Goal: Navigation & Orientation: Find specific page/section

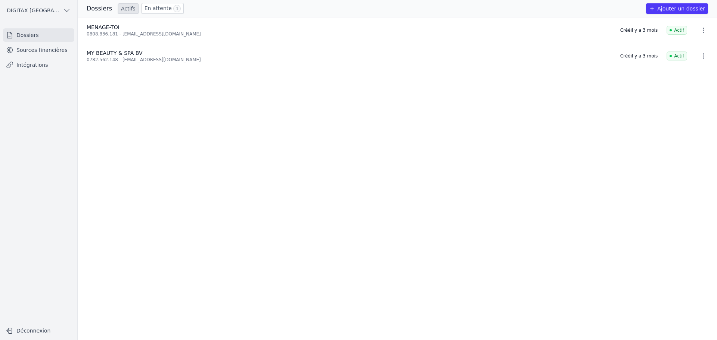
click at [23, 31] on link "Dossiers" at bounding box center [38, 34] width 71 height 13
click at [25, 33] on link "Dossiers" at bounding box center [38, 34] width 71 height 13
click at [31, 35] on link "Dossiers" at bounding box center [38, 34] width 71 height 13
click at [43, 11] on span "DIGITAX [GEOGRAPHIC_DATA] SRL" at bounding box center [33, 10] width 53 height 7
click at [37, 25] on span "DIGITAX [GEOGRAPHIC_DATA] SRL" at bounding box center [43, 26] width 52 height 7
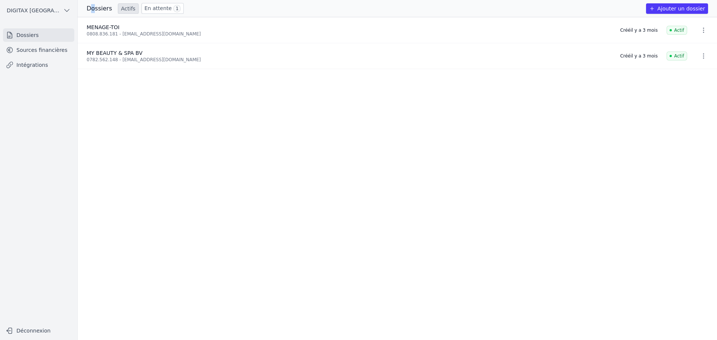
click at [93, 6] on h3 "Dossiers" at bounding box center [99, 8] width 25 height 9
click at [113, 9] on div "Dossiers Actifs En attente 1" at bounding box center [135, 8] width 97 height 11
click at [147, 7] on link "En attente 1" at bounding box center [162, 8] width 42 height 11
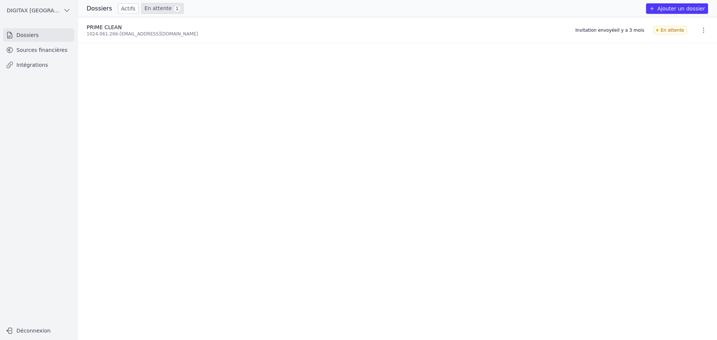
click at [21, 35] on link "Dossiers" at bounding box center [38, 34] width 71 height 13
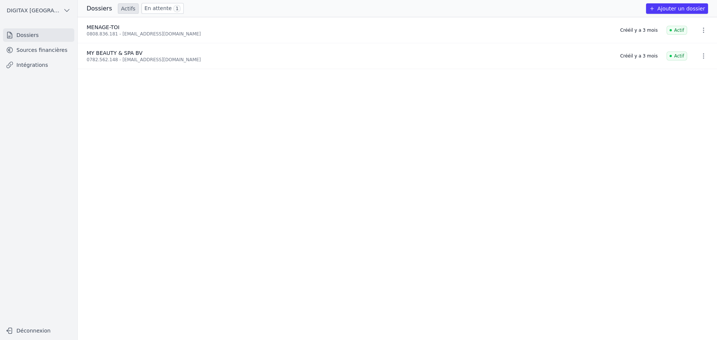
click at [25, 48] on link "Sources financières" at bounding box center [38, 49] width 71 height 13
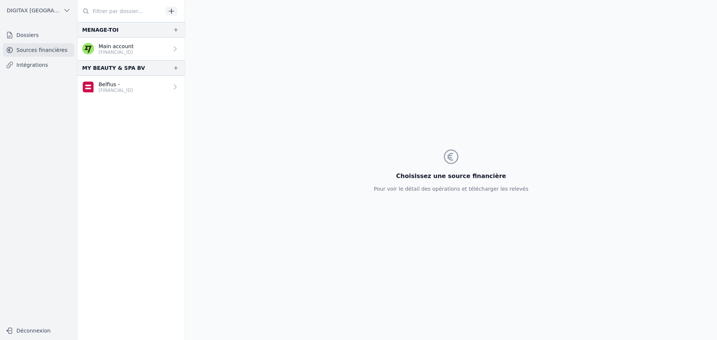
click at [28, 63] on link "Intégrations" at bounding box center [38, 64] width 71 height 13
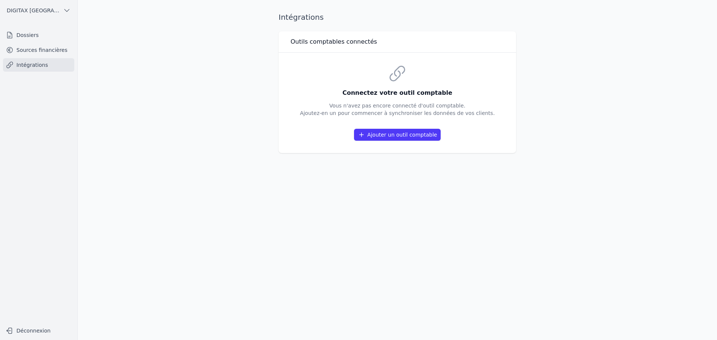
click at [26, 35] on link "Dossiers" at bounding box center [38, 34] width 71 height 13
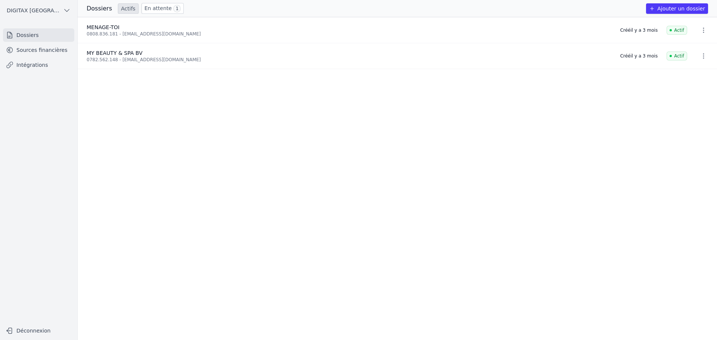
click at [95, 9] on h3 "Dossiers" at bounding box center [99, 8] width 25 height 9
click at [33, 10] on span "DIGITAX [GEOGRAPHIC_DATA] SRL" at bounding box center [33, 10] width 53 height 7
click at [34, 25] on span "DIGITAX [GEOGRAPHIC_DATA] SRL" at bounding box center [43, 26] width 52 height 7
click at [37, 50] on link "Sources financières" at bounding box center [38, 49] width 71 height 13
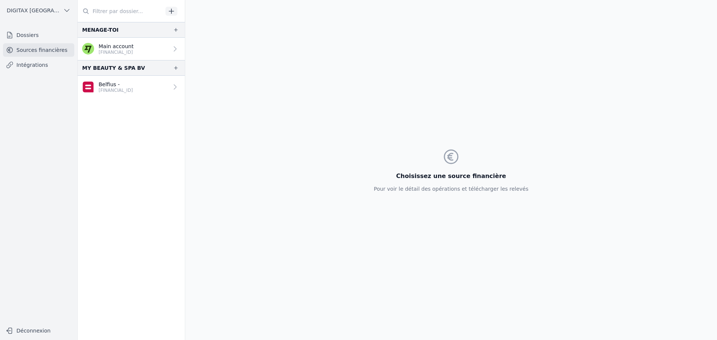
click at [28, 35] on link "Dossiers" at bounding box center [38, 34] width 71 height 13
